Goal: Task Accomplishment & Management: Use online tool/utility

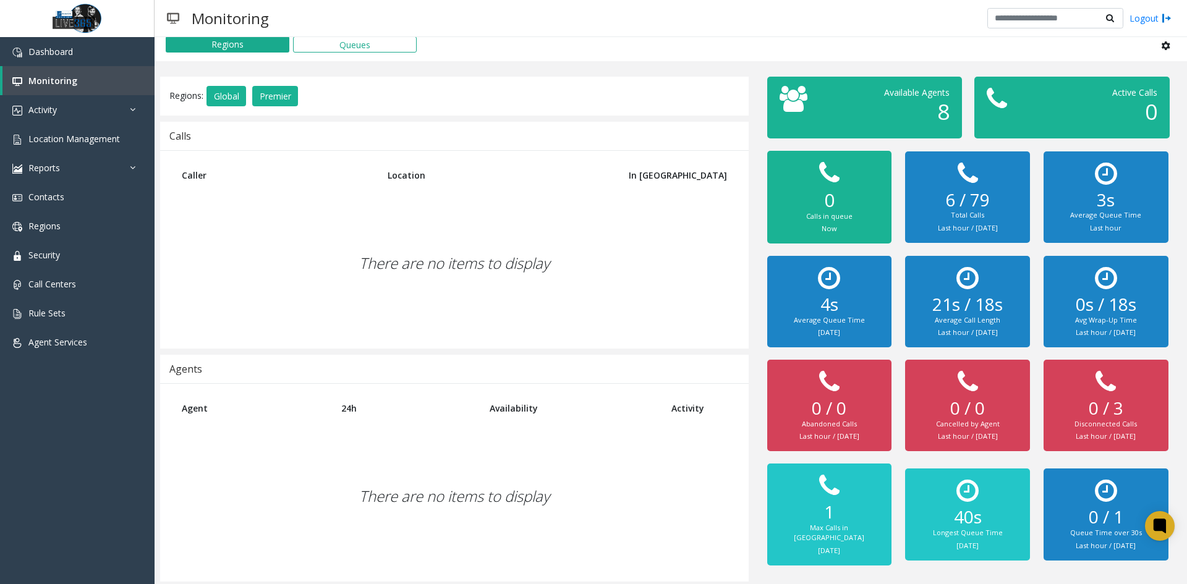
scroll to position [12, 0]
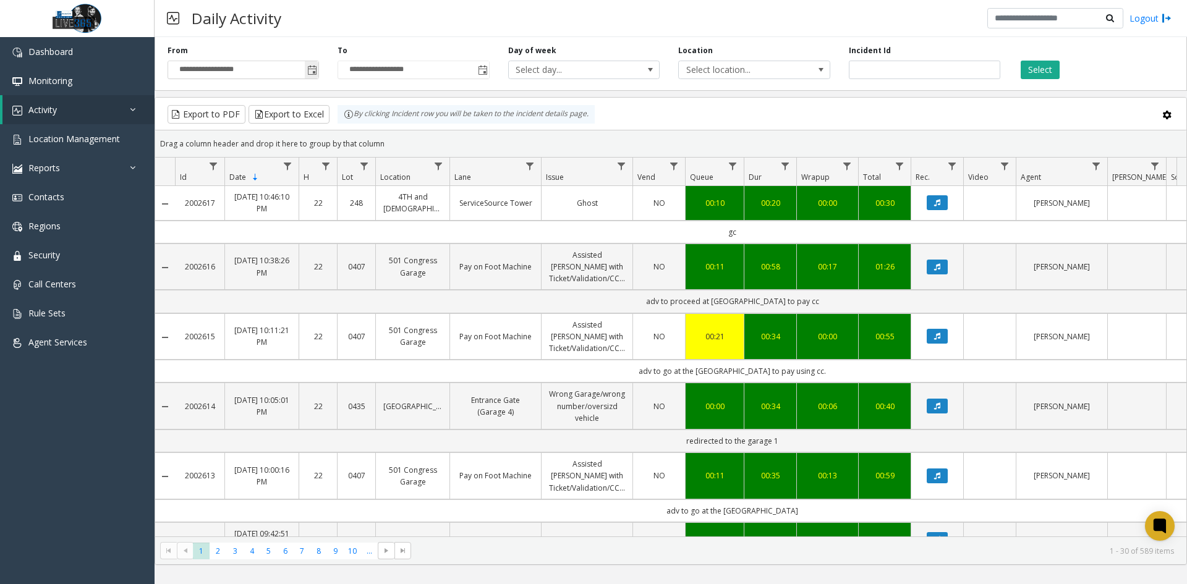
click at [312, 72] on span "Toggle popup" at bounding box center [312, 71] width 10 height 10
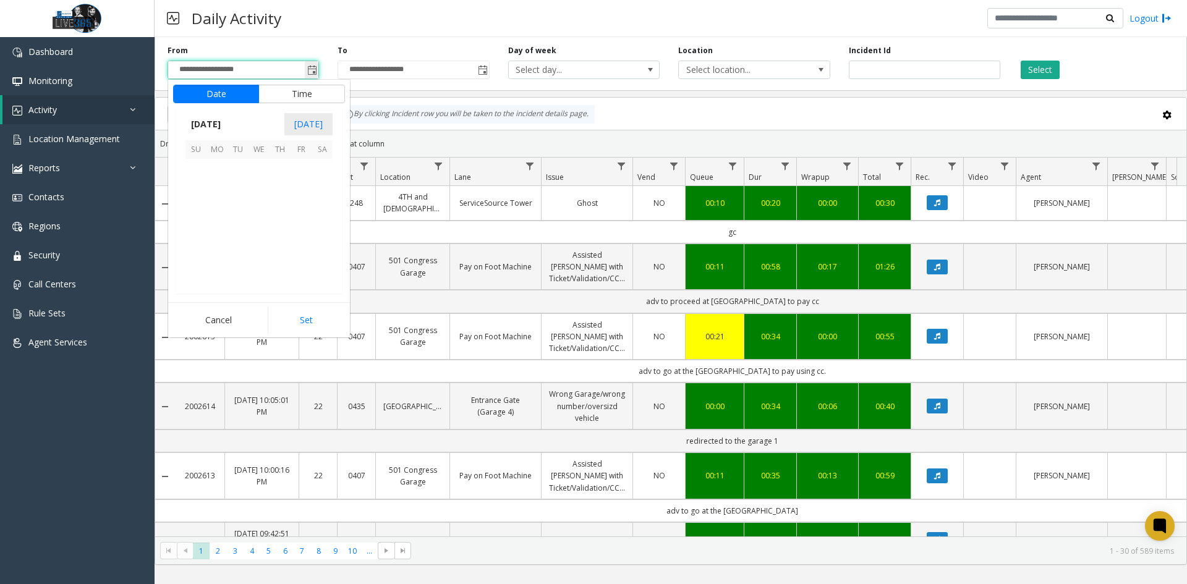
scroll to position [221747, 0]
click at [326, 211] on span "16" at bounding box center [322, 211] width 21 height 21
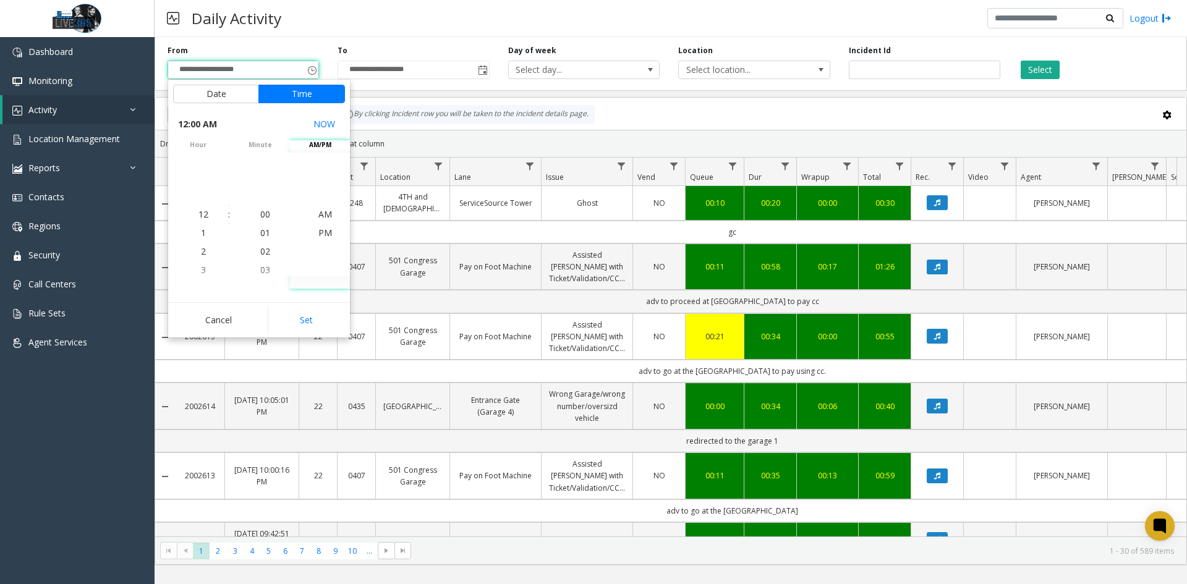
drag, startPoint x: 327, startPoint y: 318, endPoint x: 328, endPoint y: 310, distance: 7.4
click at [327, 318] on button "Set" at bounding box center [307, 320] width 78 height 27
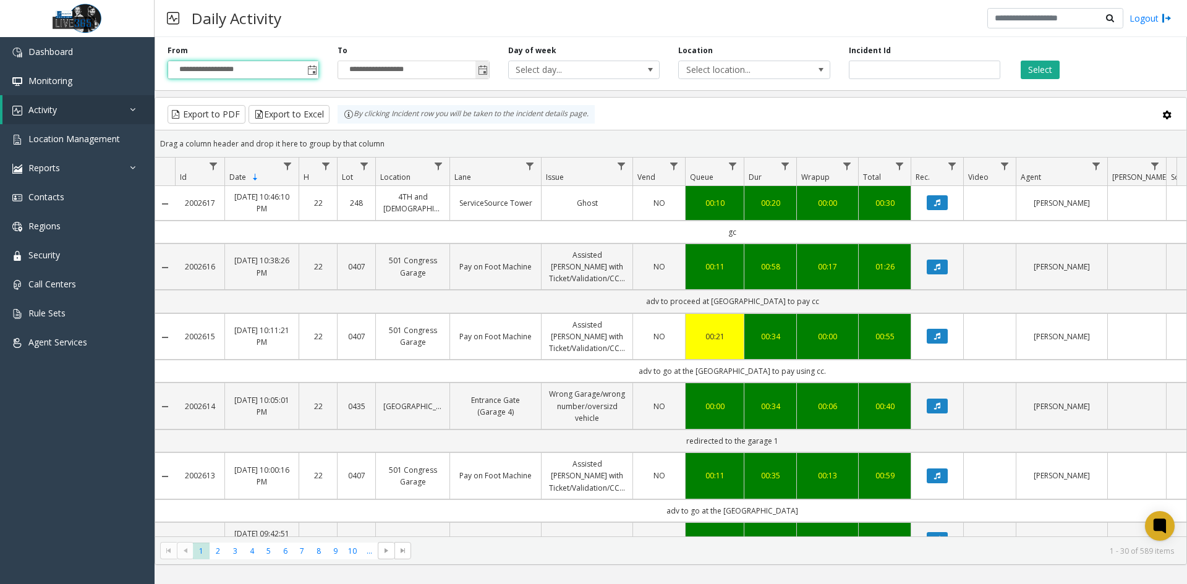
click at [477, 68] on span "Toggle popup" at bounding box center [482, 70] width 14 height 20
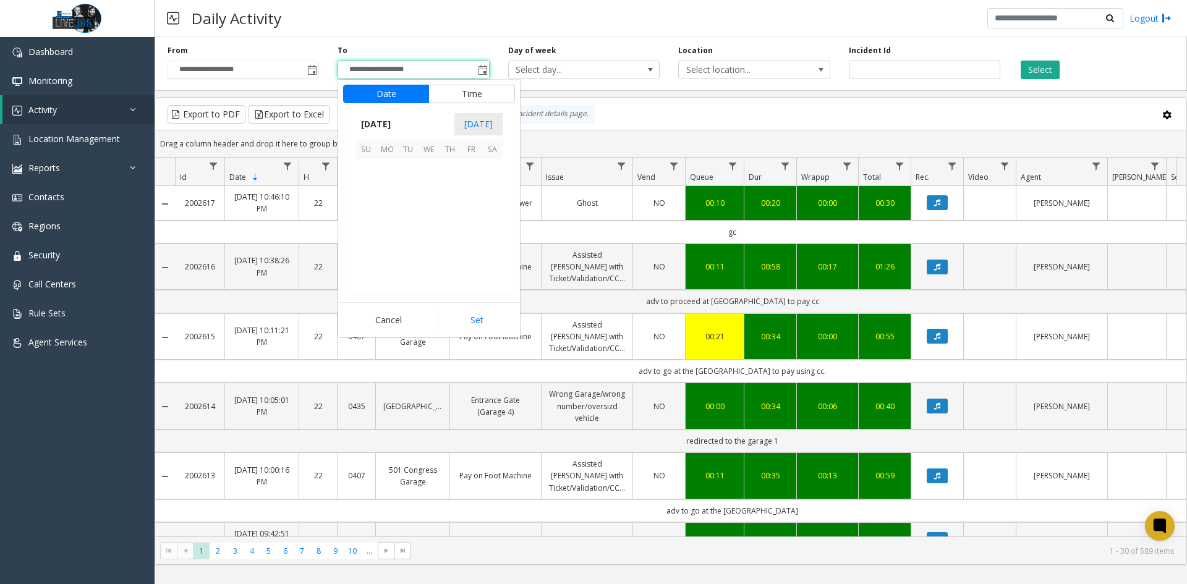
scroll to position [19, 0]
click at [497, 212] on span "16" at bounding box center [492, 211] width 21 height 21
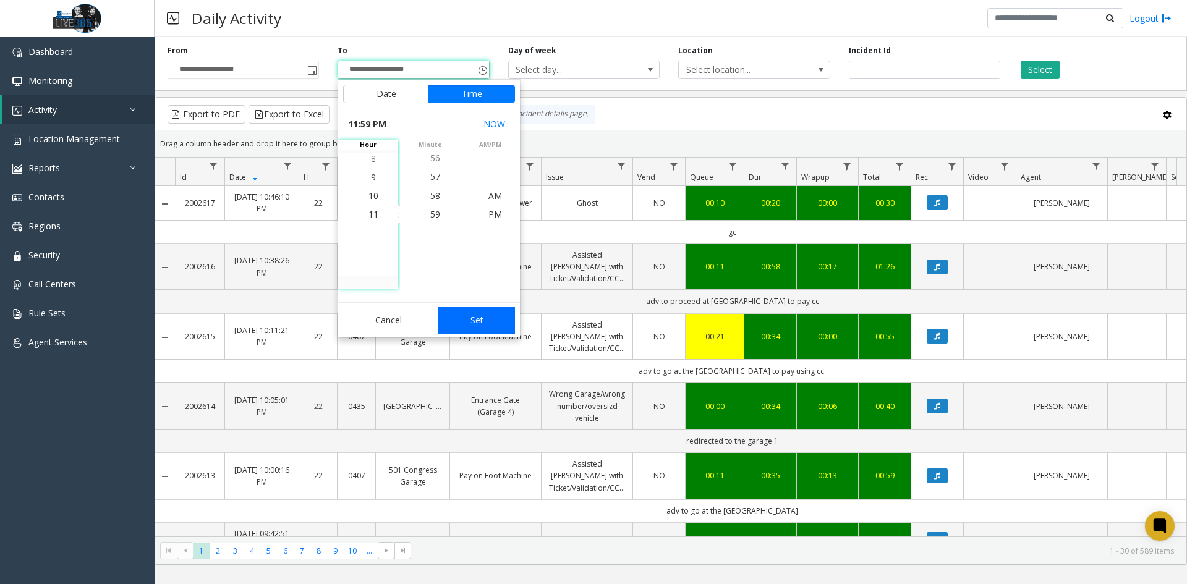
click at [486, 320] on button "Set" at bounding box center [477, 320] width 78 height 27
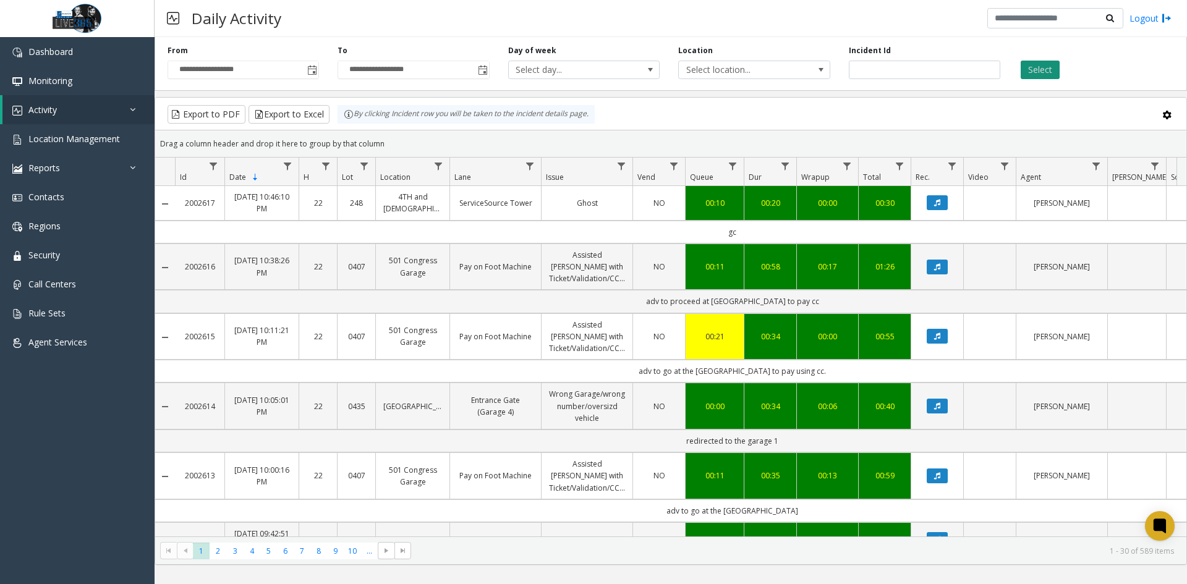
click at [1029, 65] on button "Select" at bounding box center [1040, 70] width 39 height 19
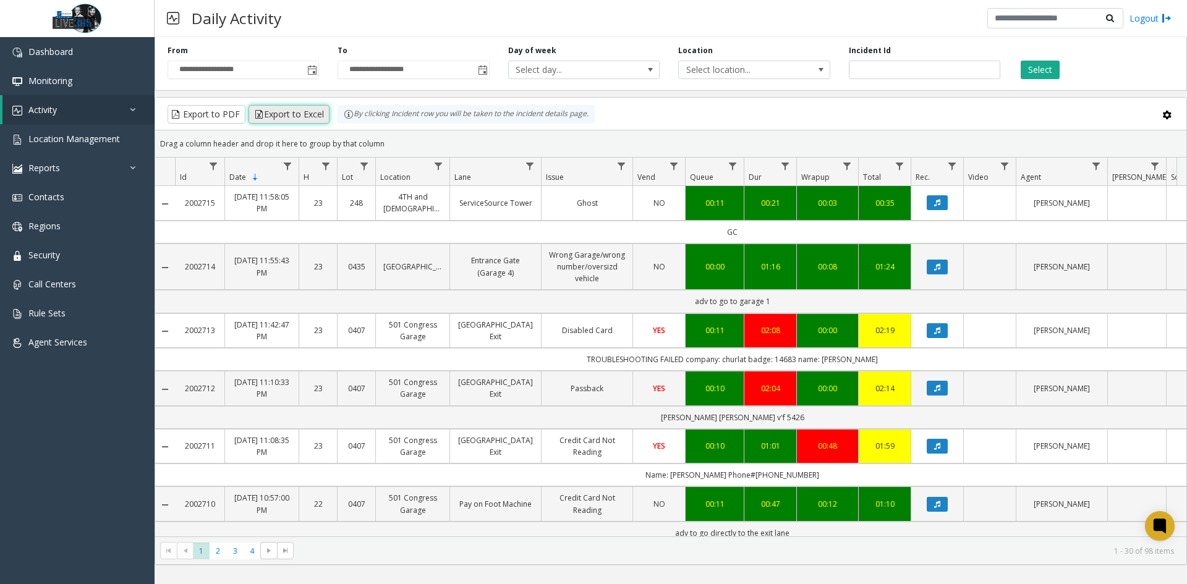
click at [316, 113] on button "Export to Excel" at bounding box center [289, 114] width 81 height 19
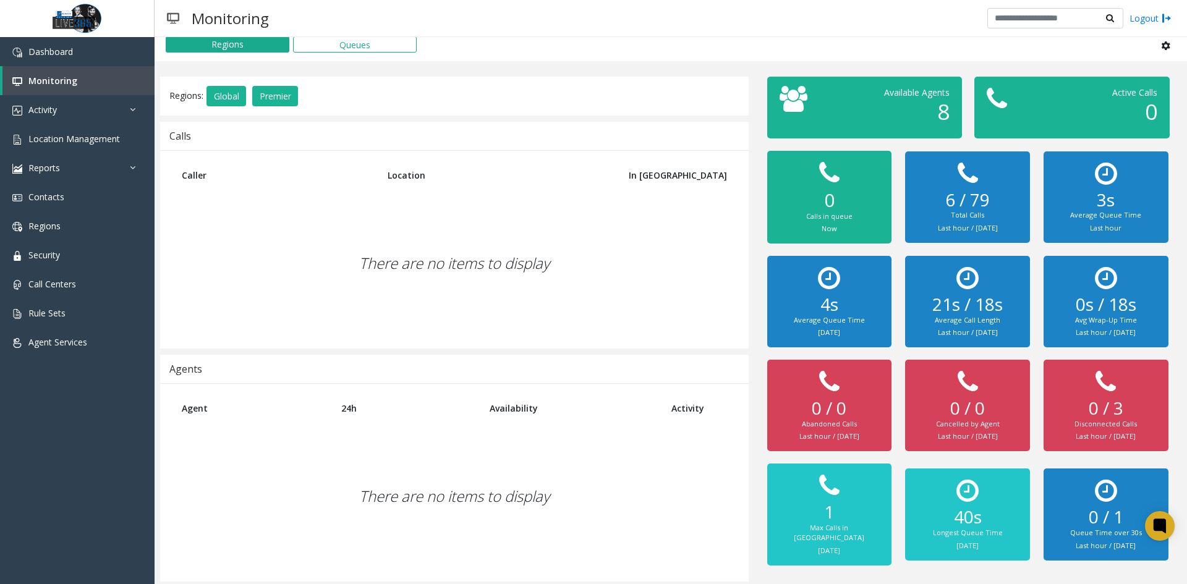
scroll to position [12, 0]
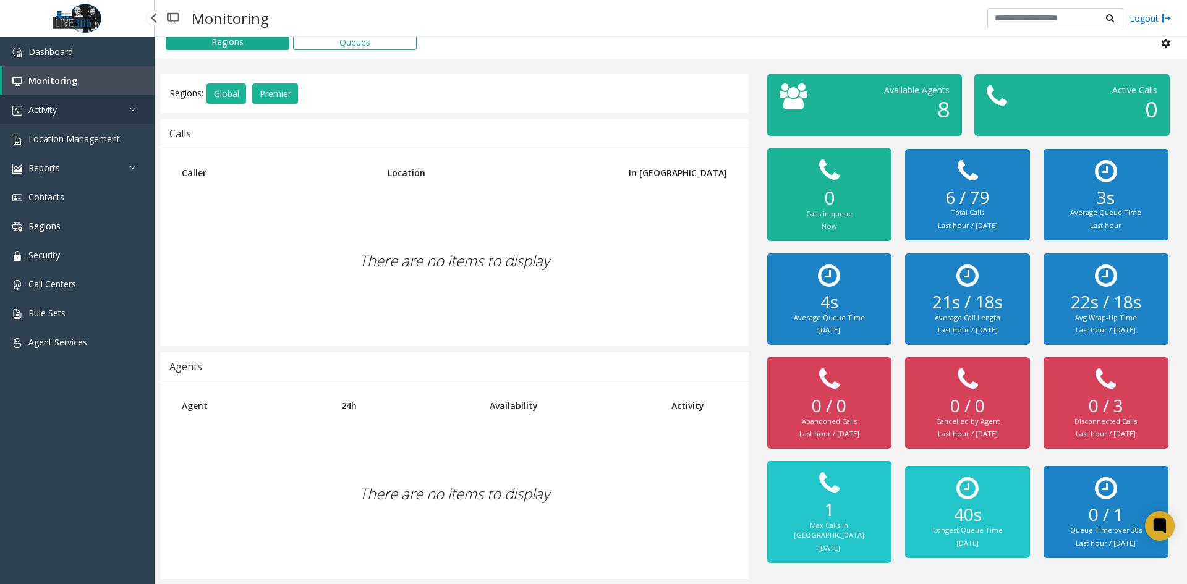
click at [128, 106] on link "Activity" at bounding box center [77, 109] width 155 height 29
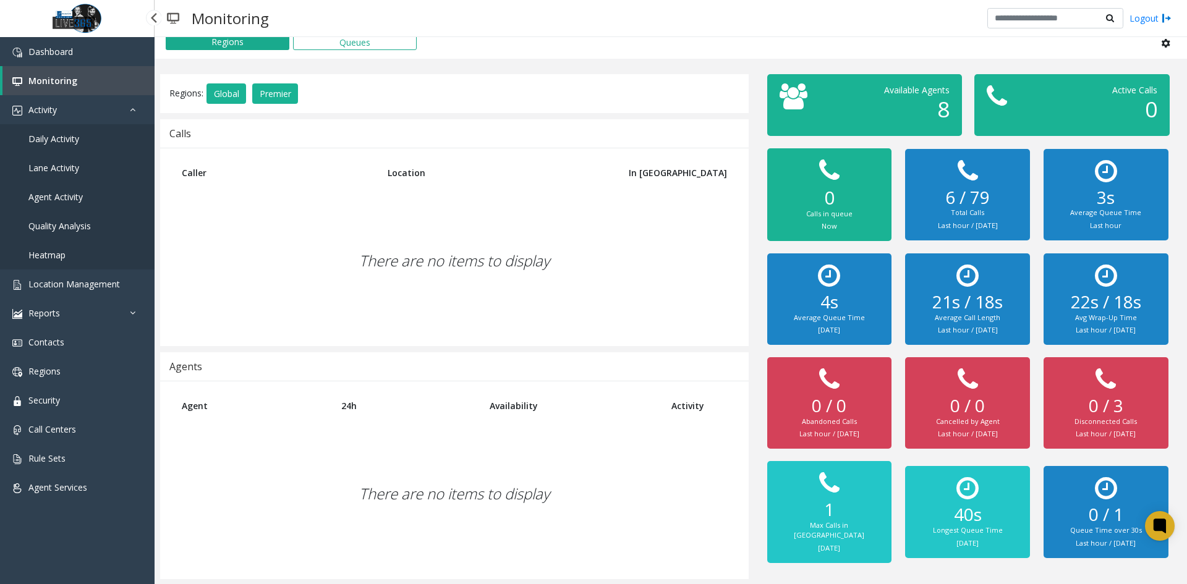
click at [103, 143] on link "Daily Activity" at bounding box center [77, 138] width 155 height 29
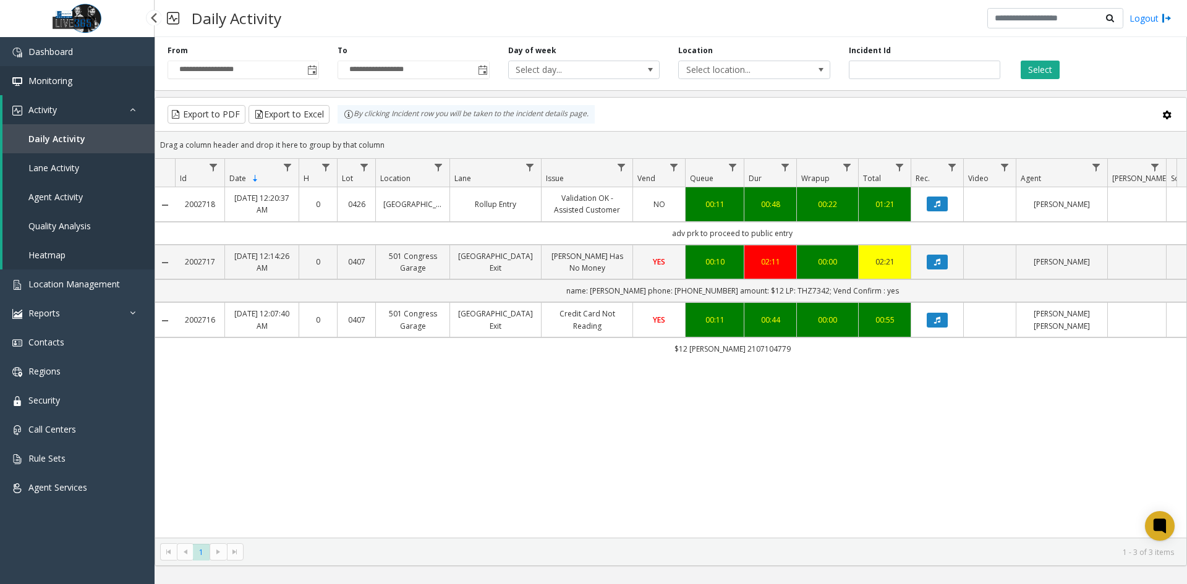
click at [123, 77] on link "Monitoring" at bounding box center [77, 80] width 155 height 29
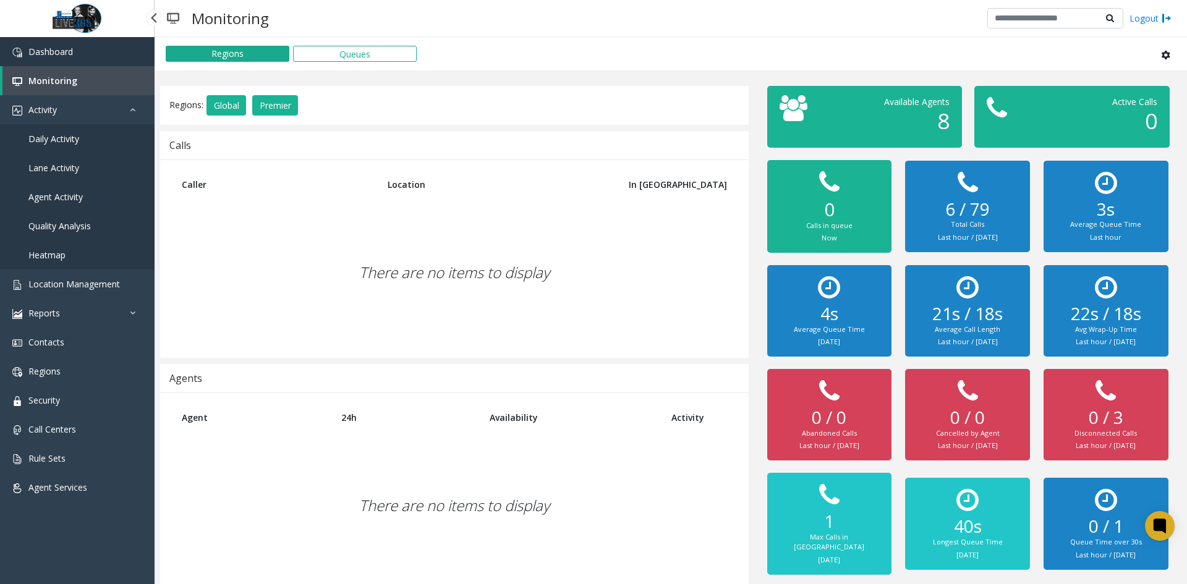
click at [121, 59] on link "Dashboard" at bounding box center [77, 51] width 155 height 29
click at [113, 46] on link "Dashboard" at bounding box center [77, 51] width 155 height 29
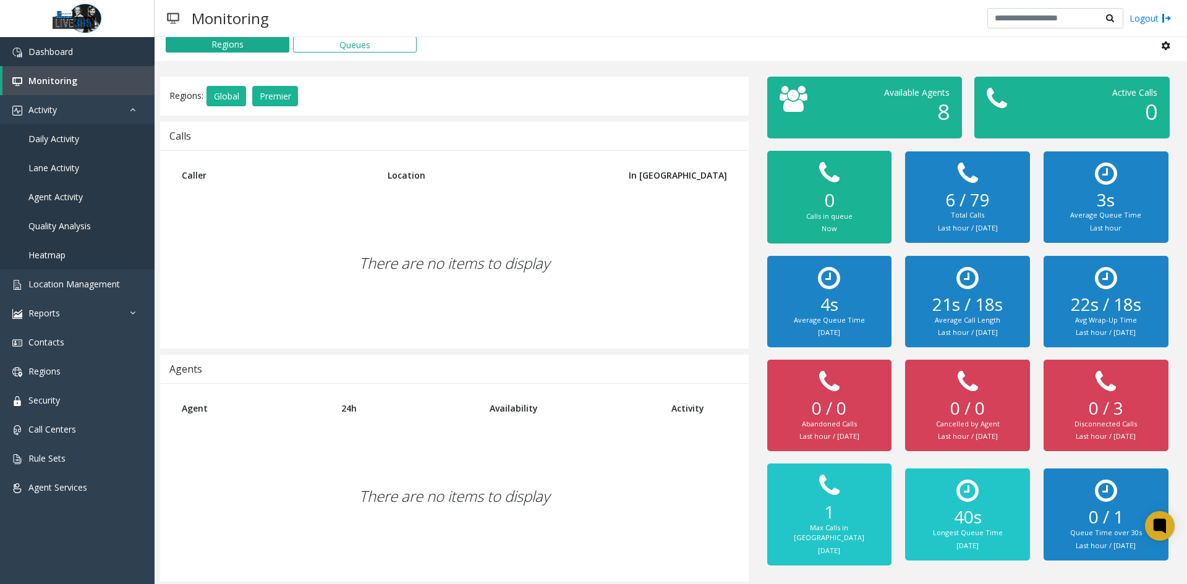
scroll to position [12, 0]
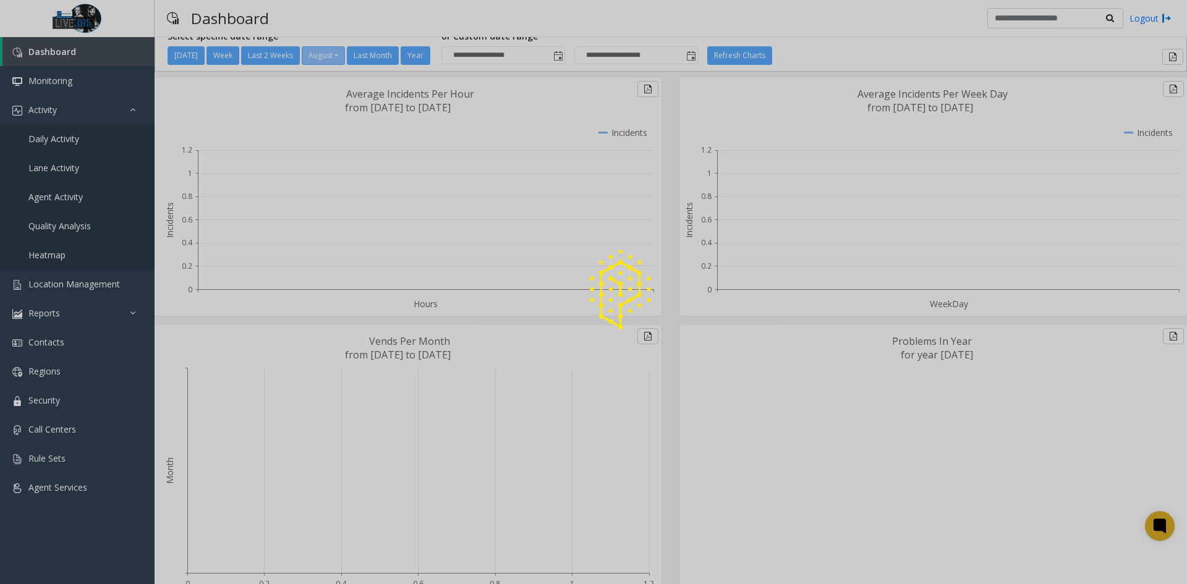
click at [538, 517] on div at bounding box center [593, 292] width 1187 height 584
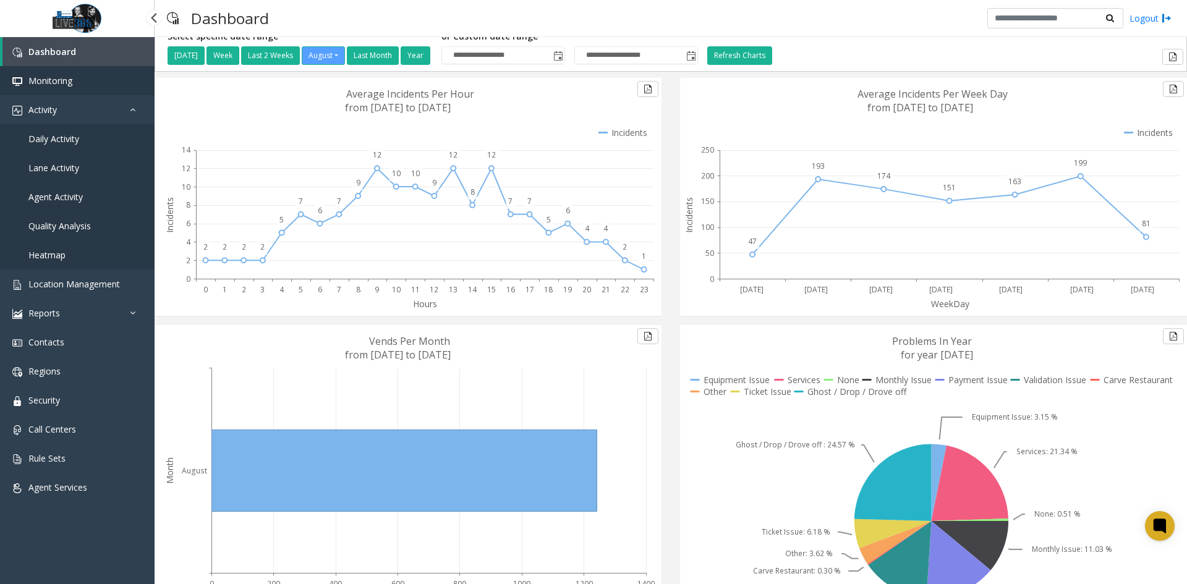
click at [84, 75] on link "Monitoring" at bounding box center [77, 80] width 155 height 29
